Goal: Task Accomplishment & Management: Manage account settings

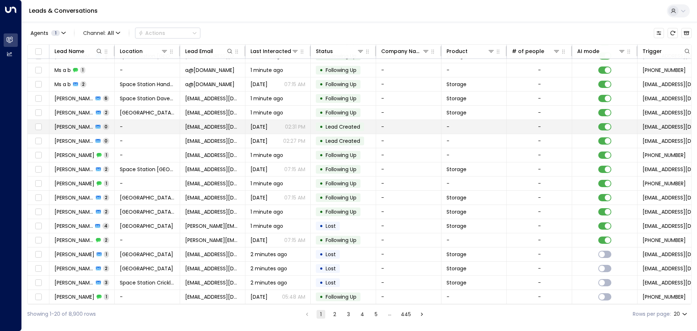
scroll to position [40, 0]
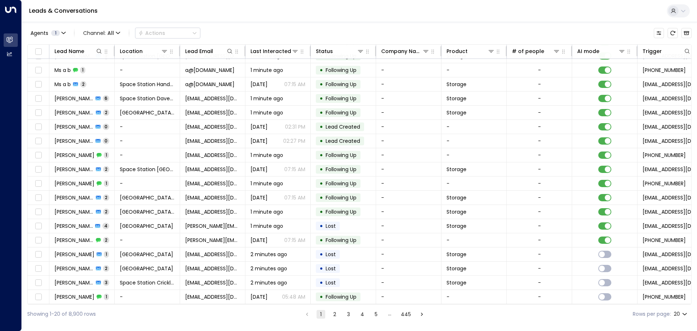
click at [300, 9] on div "Leads & Conversations" at bounding box center [359, 11] width 675 height 22
click at [165, 49] on icon at bounding box center [165, 51] width 6 height 6
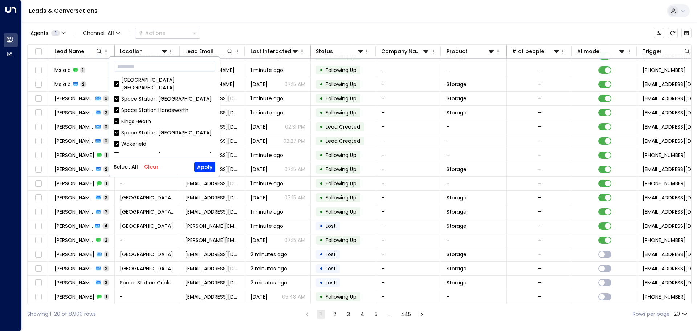
click at [158, 167] on div "Select All Clear Apply" at bounding box center [165, 167] width 102 height 10
click at [155, 168] on button "Clear" at bounding box center [151, 167] width 15 height 6
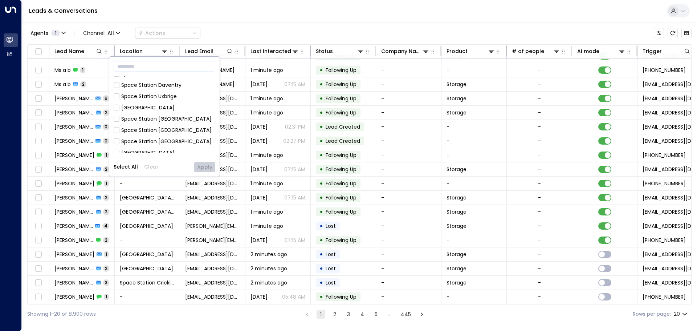
scroll to position [145, 0]
click at [161, 152] on div "[GEOGRAPHIC_DATA] [GEOGRAPHIC_DATA]" at bounding box center [168, 159] width 94 height 15
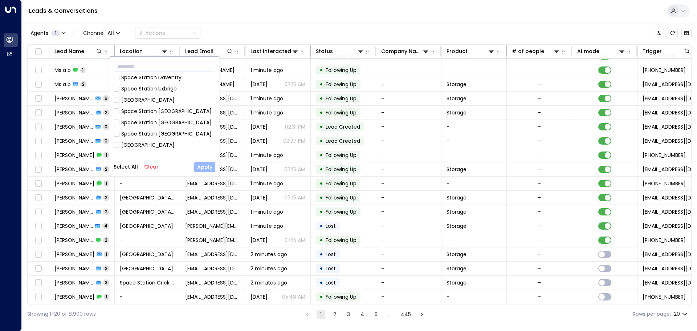
click at [198, 166] on button "Apply" at bounding box center [204, 167] width 21 height 10
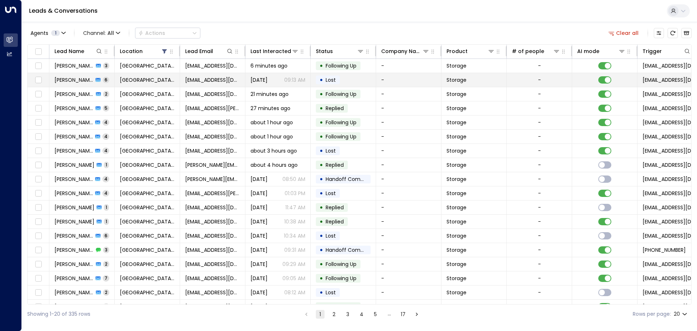
click at [180, 87] on tr "[PERSON_NAME][GEOGRAPHIC_DATA] [GEOGRAPHIC_DATA] [EMAIL_ADDRESS][DOMAIN_NAME] […" at bounding box center [431, 80] width 806 height 14
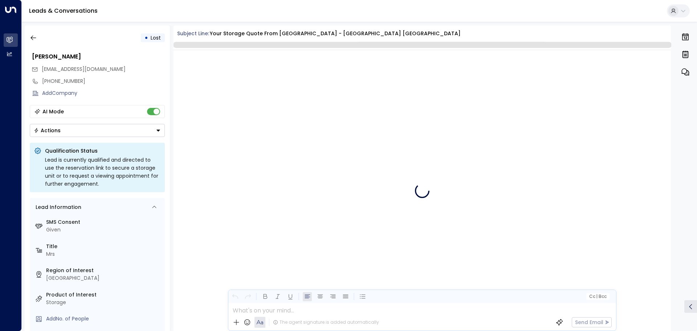
scroll to position [2890, 0]
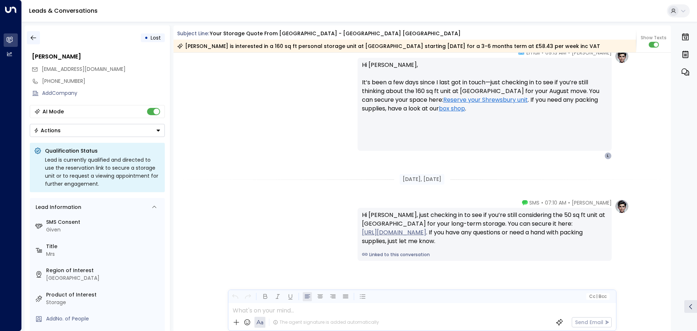
click at [32, 39] on icon "button" at bounding box center [33, 37] width 7 height 7
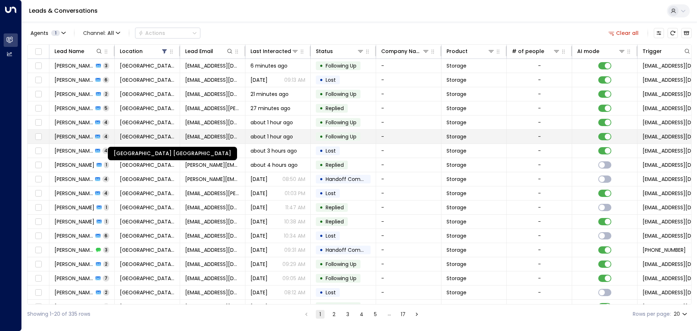
click at [156, 134] on span "[GEOGRAPHIC_DATA] [GEOGRAPHIC_DATA]" at bounding box center [147, 136] width 55 height 7
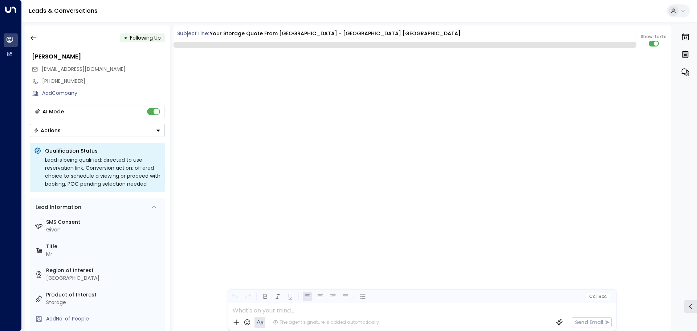
scroll to position [1488, 0]
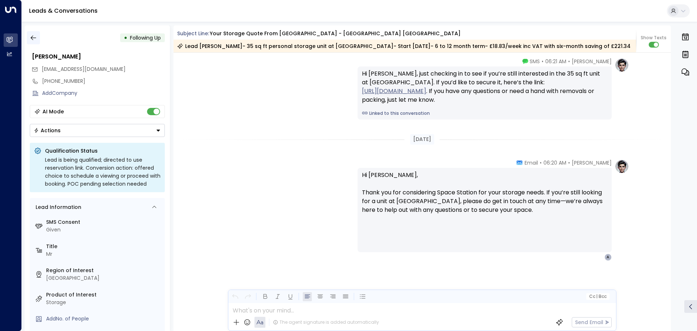
click at [32, 41] on icon "button" at bounding box center [33, 37] width 7 height 7
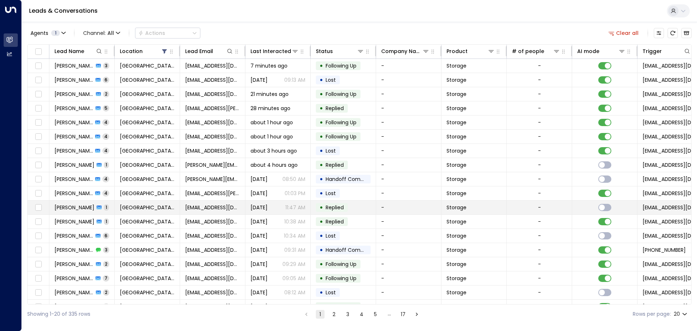
scroll to position [40, 0]
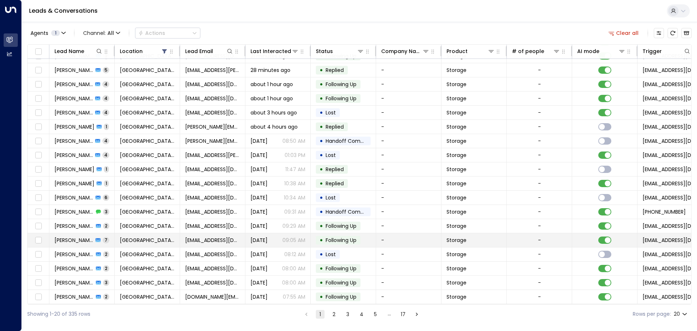
click at [131, 242] on td "[GEOGRAPHIC_DATA] [GEOGRAPHIC_DATA]" at bounding box center [147, 240] width 65 height 14
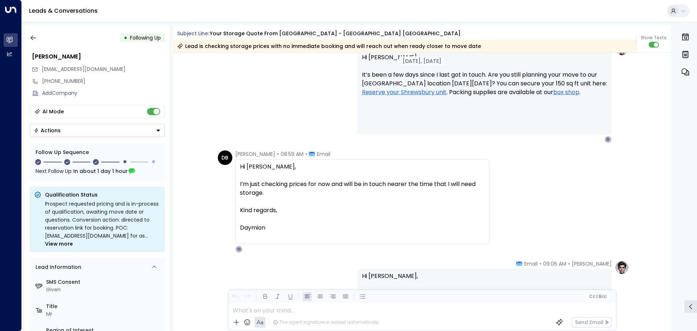
scroll to position [1145, 0]
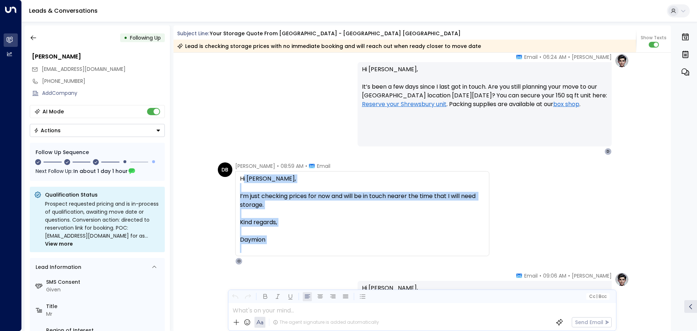
drag, startPoint x: 333, startPoint y: 257, endPoint x: 241, endPoint y: 179, distance: 121.0
click at [241, 179] on div "[PERSON_NAME] • 08:59 AM • Email Hi [PERSON_NAME], I’m just checking prices for…" at bounding box center [362, 213] width 254 height 102
drag, startPoint x: 241, startPoint y: 179, endPoint x: 227, endPoint y: 176, distance: 14.4
drag, startPoint x: 227, startPoint y: 176, endPoint x: 247, endPoint y: 193, distance: 26.5
click at [247, 193] on div "I’m just checking prices for now and will be in touch nearer the time that I wi…" at bounding box center [362, 200] width 245 height 17
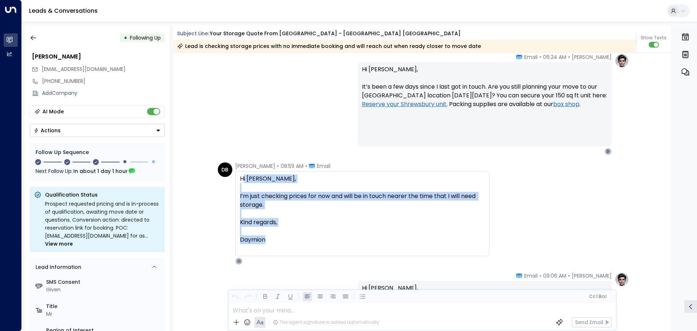
drag, startPoint x: 241, startPoint y: 178, endPoint x: 295, endPoint y: 239, distance: 81.2
click at [295, 239] on div "Hi [PERSON_NAME], I’m just checking prices for now and will be in touch nearer …" at bounding box center [362, 213] width 245 height 78
click at [280, 233] on div at bounding box center [362, 231] width 245 height 9
click at [272, 238] on div "Daymion" at bounding box center [362, 239] width 245 height 9
drag, startPoint x: 264, startPoint y: 238, endPoint x: 240, endPoint y: 182, distance: 61.6
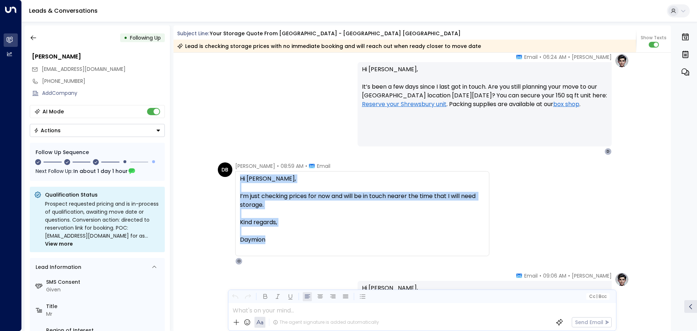
click at [240, 182] on div "Hi [PERSON_NAME], I’m just checking prices for now and will be in touch nearer …" at bounding box center [362, 213] width 245 height 78
copy div "Hi [PERSON_NAME], I’m just checking prices for now and will be in touch nearer …"
click at [140, 132] on button "Actions" at bounding box center [97, 130] width 135 height 13
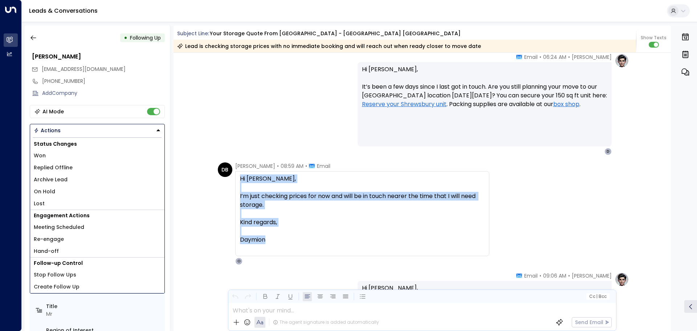
click at [63, 202] on li "Lost" at bounding box center [97, 203] width 134 height 12
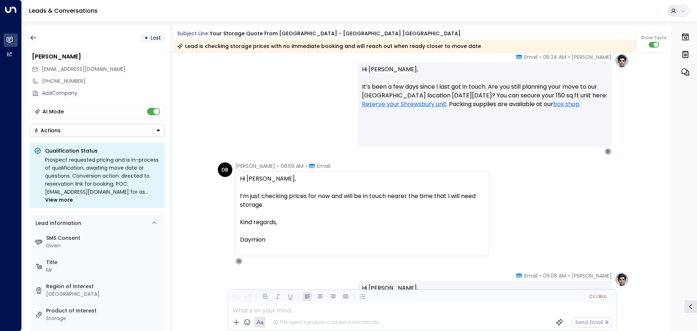
click at [156, 117] on div "AI Mode" at bounding box center [97, 111] width 135 height 13
click at [154, 115] on div "AI Mode" at bounding box center [97, 111] width 135 height 13
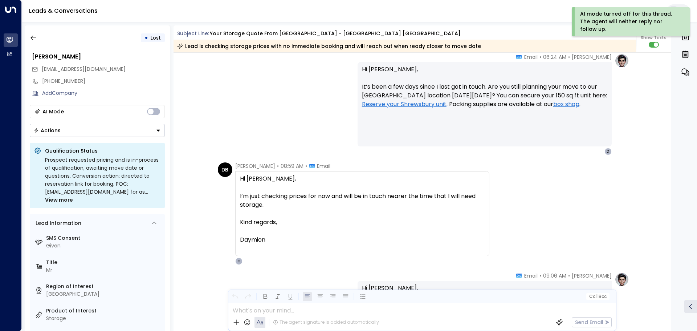
click at [42, 40] on div "• Lost" at bounding box center [97, 37] width 135 height 13
click at [35, 38] on icon "button" at bounding box center [33, 37] width 7 height 7
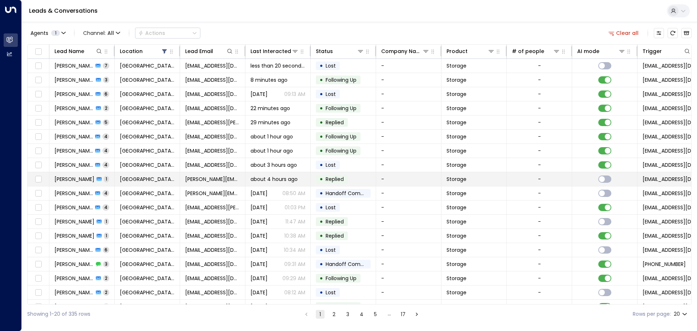
click at [284, 179] on span "about 4 hours ago" at bounding box center [273, 178] width 47 height 7
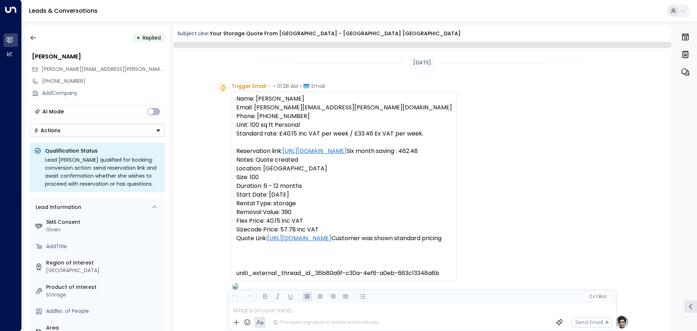
scroll to position [278, 0]
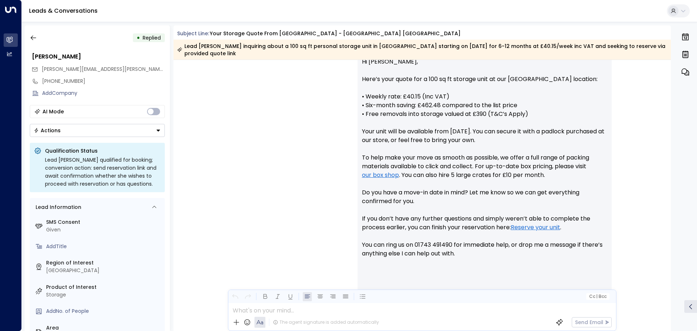
click at [99, 130] on button "Actions" at bounding box center [97, 130] width 135 height 13
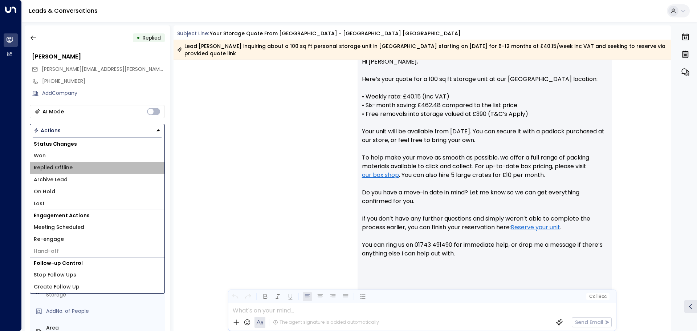
click at [67, 168] on span "Replied Offline" at bounding box center [53, 168] width 39 height 8
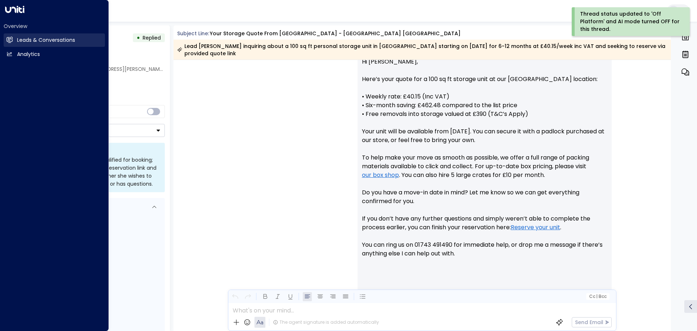
click at [31, 41] on h2 "Leads & Conversations" at bounding box center [46, 40] width 58 height 8
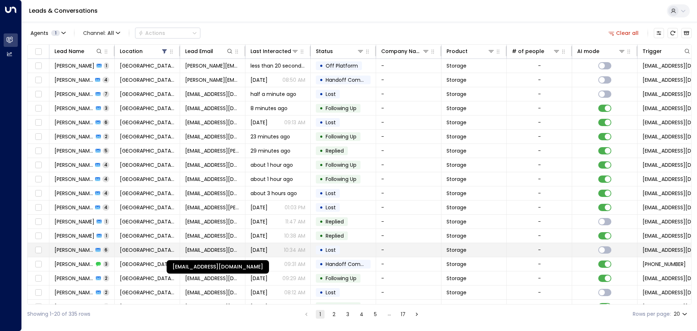
click at [201, 249] on span "[EMAIL_ADDRESS][DOMAIN_NAME]" at bounding box center [212, 249] width 55 height 7
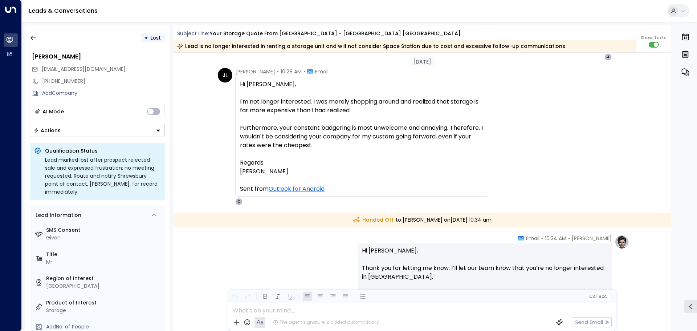
scroll to position [1546, 0]
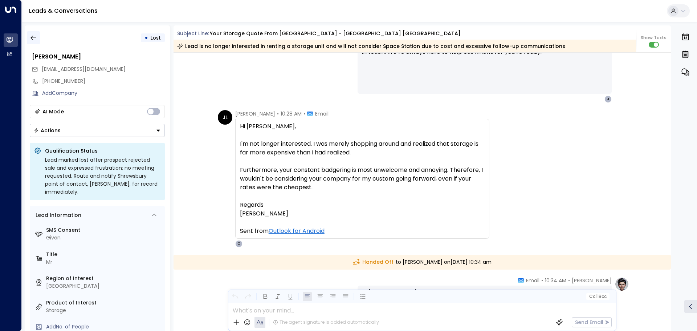
click at [36, 37] on icon "button" at bounding box center [33, 37] width 7 height 7
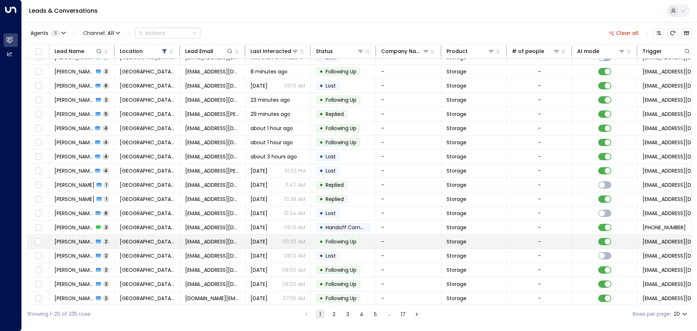
scroll to position [40, 0]
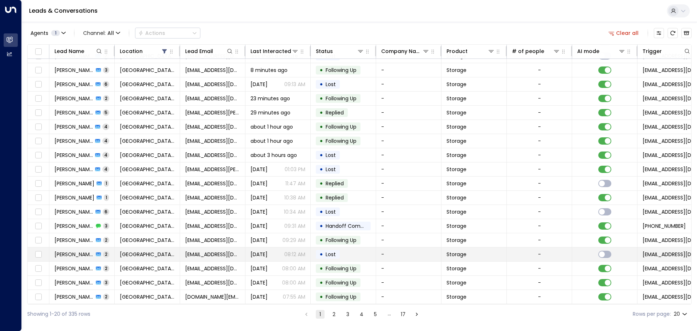
click at [116, 254] on td "[GEOGRAPHIC_DATA] [GEOGRAPHIC_DATA]" at bounding box center [147, 254] width 65 height 14
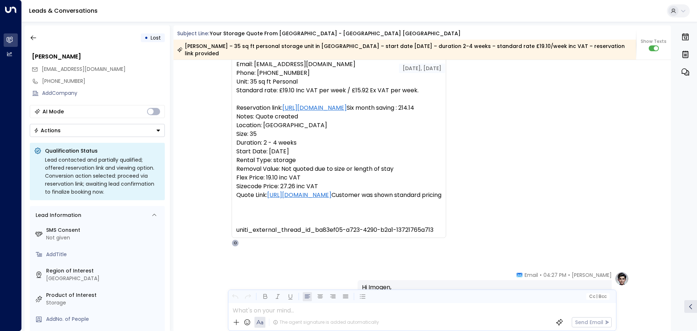
scroll to position [52, 0]
click at [33, 39] on icon "button" at bounding box center [33, 37] width 7 height 7
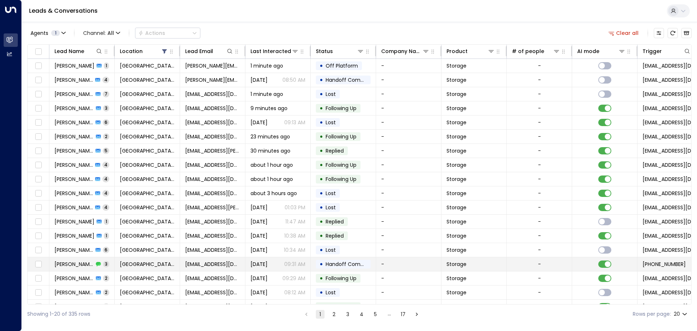
click at [214, 269] on td "[EMAIL_ADDRESS][DOMAIN_NAME]" at bounding box center [212, 264] width 65 height 14
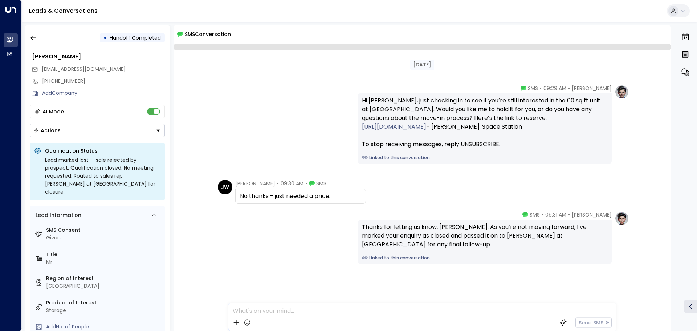
scroll to position [6, 0]
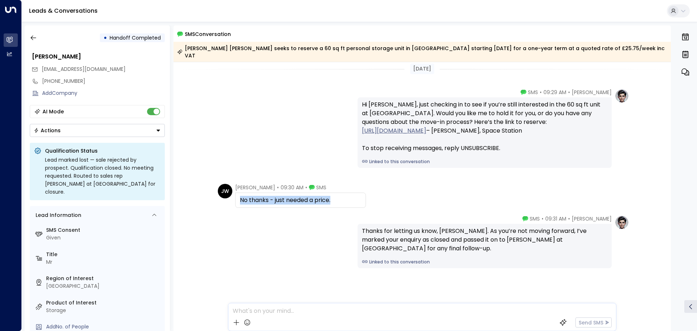
drag, startPoint x: 324, startPoint y: 188, endPoint x: 238, endPoint y: 195, distance: 86.3
click at [238, 195] on div "No thanks - just needed a price." at bounding box center [300, 199] width 131 height 15
copy div "No thanks - just needed a price."
